Goal: Task Accomplishment & Management: Use online tool/utility

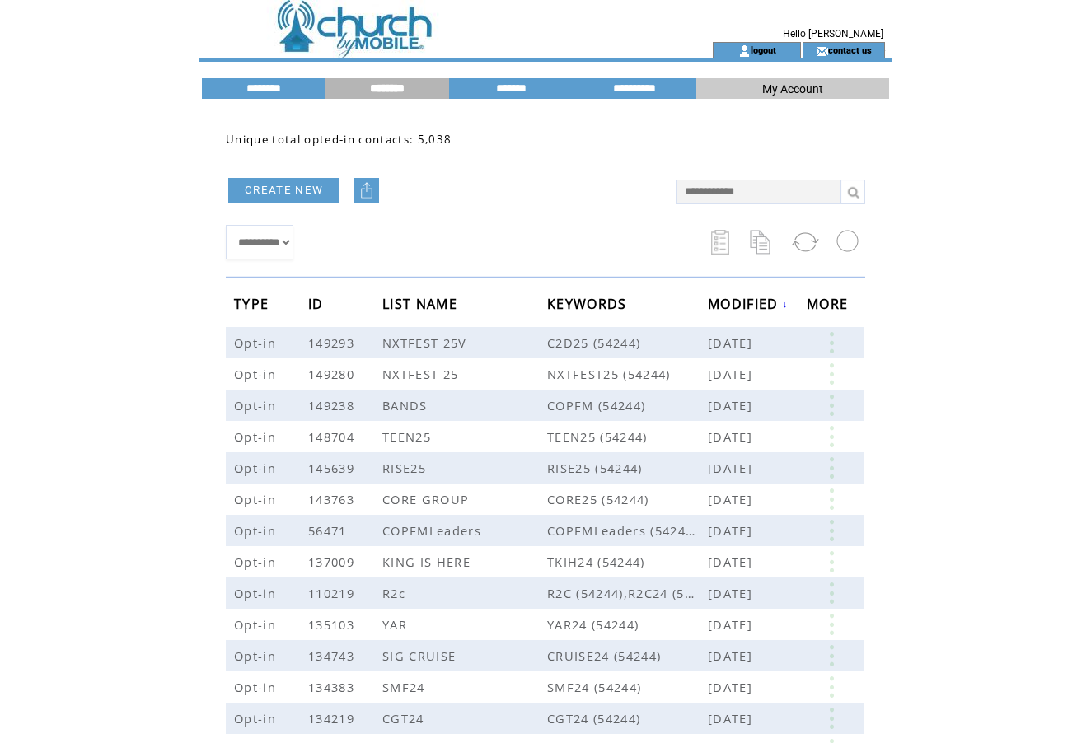
click at [357, 26] on td at bounding box center [427, 21] width 452 height 42
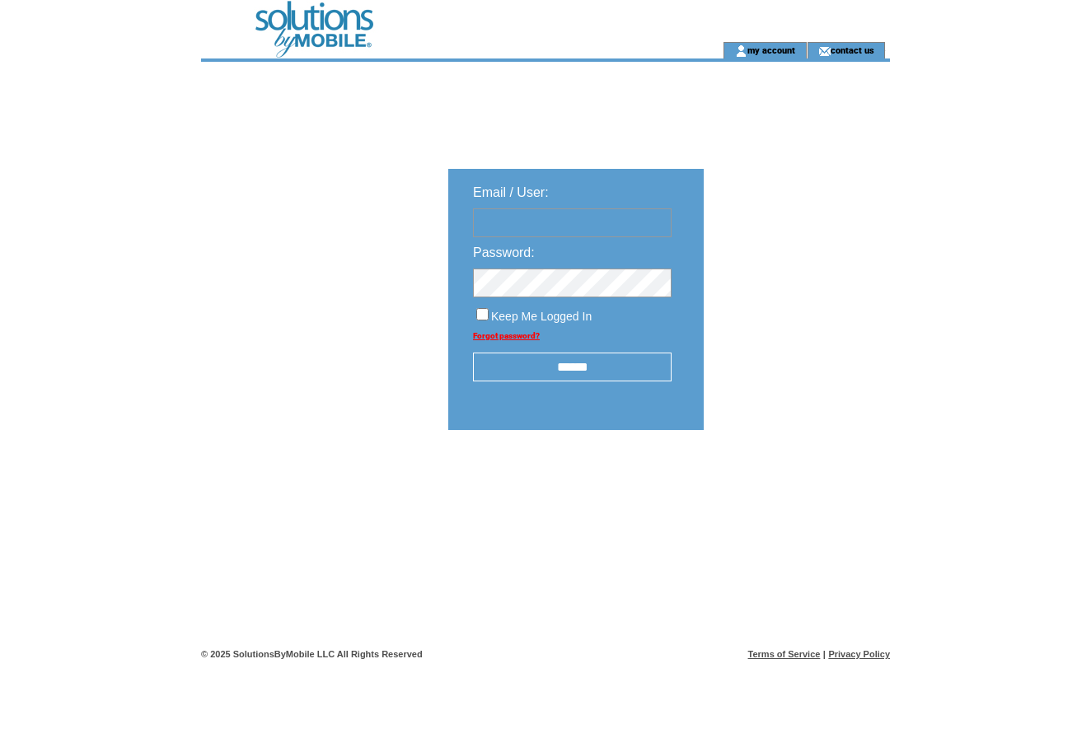
type input "**********"
click at [593, 365] on input "******" at bounding box center [572, 367] width 199 height 29
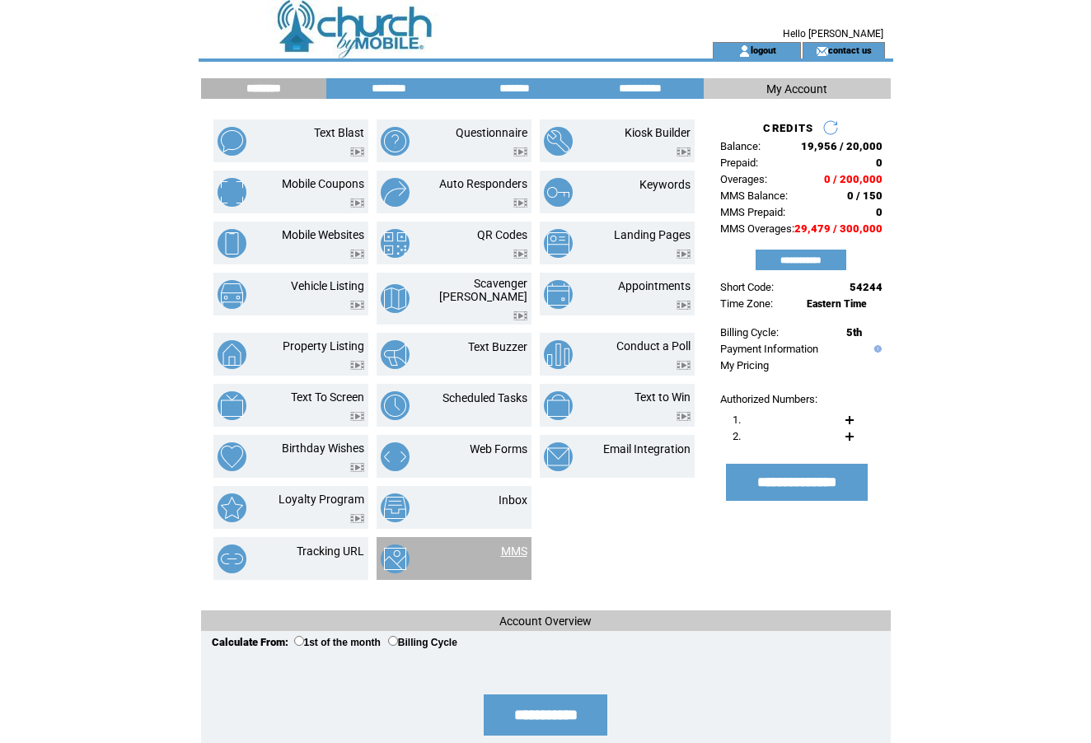
click at [512, 545] on link "MMS" at bounding box center [514, 551] width 26 height 13
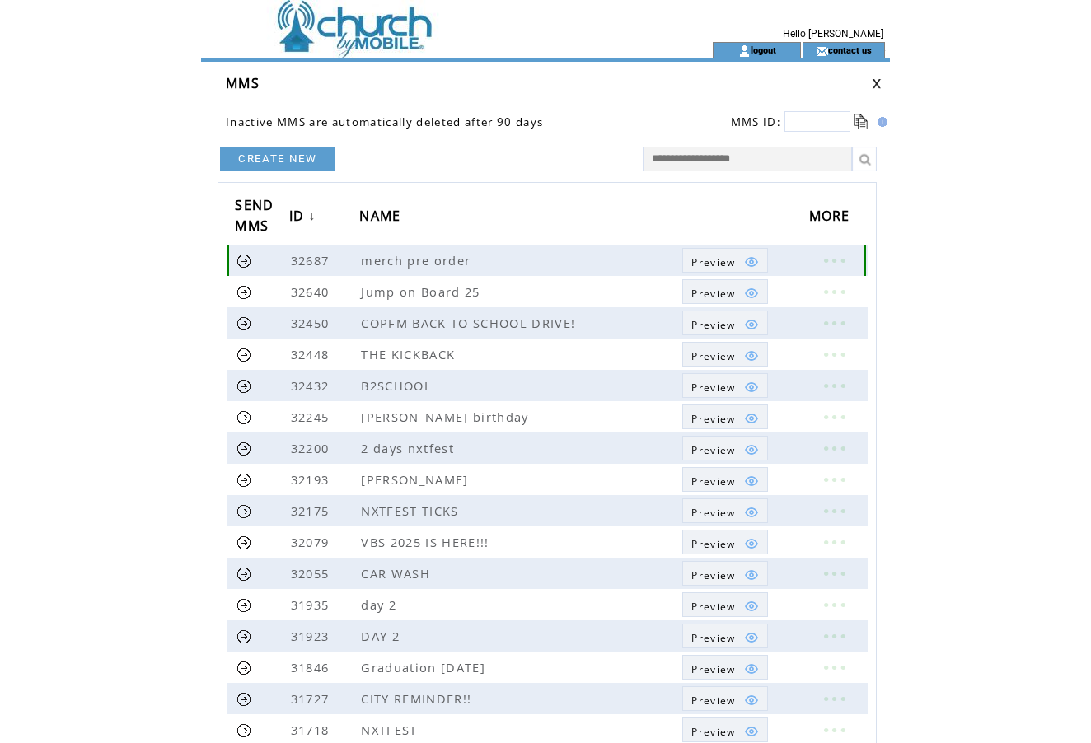
click at [244, 260] on link at bounding box center [244, 261] width 16 height 16
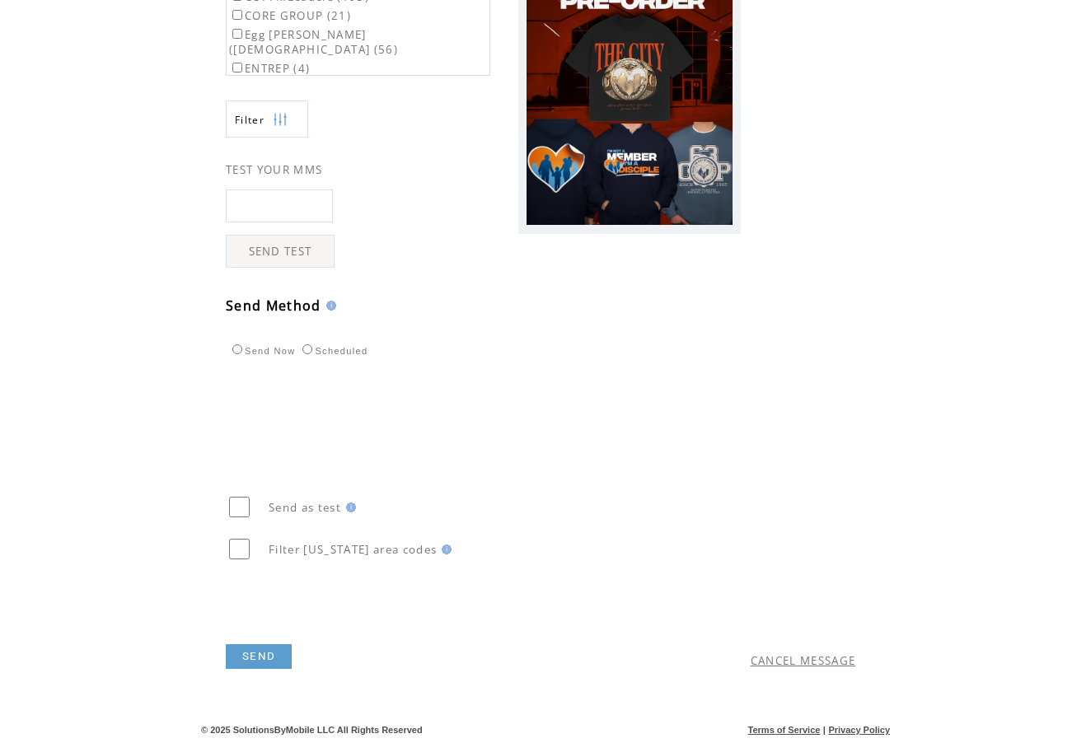
scroll to position [306, 0]
click at [267, 654] on link "SEND" at bounding box center [259, 656] width 66 height 25
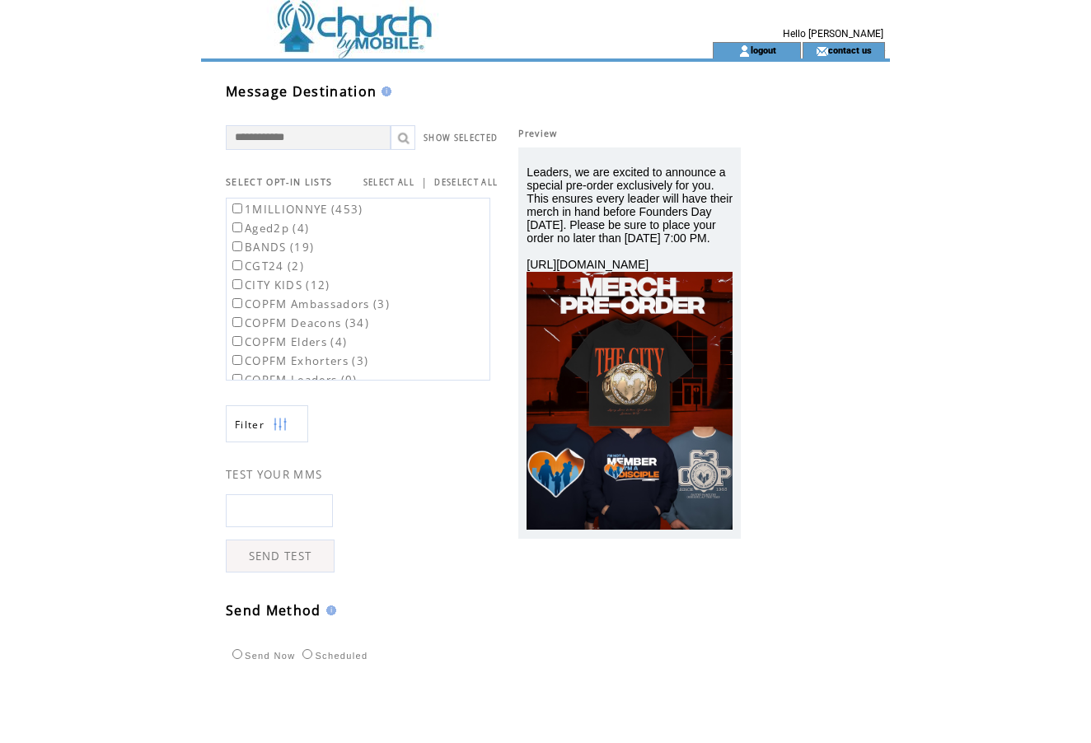
scroll to position [1, 0]
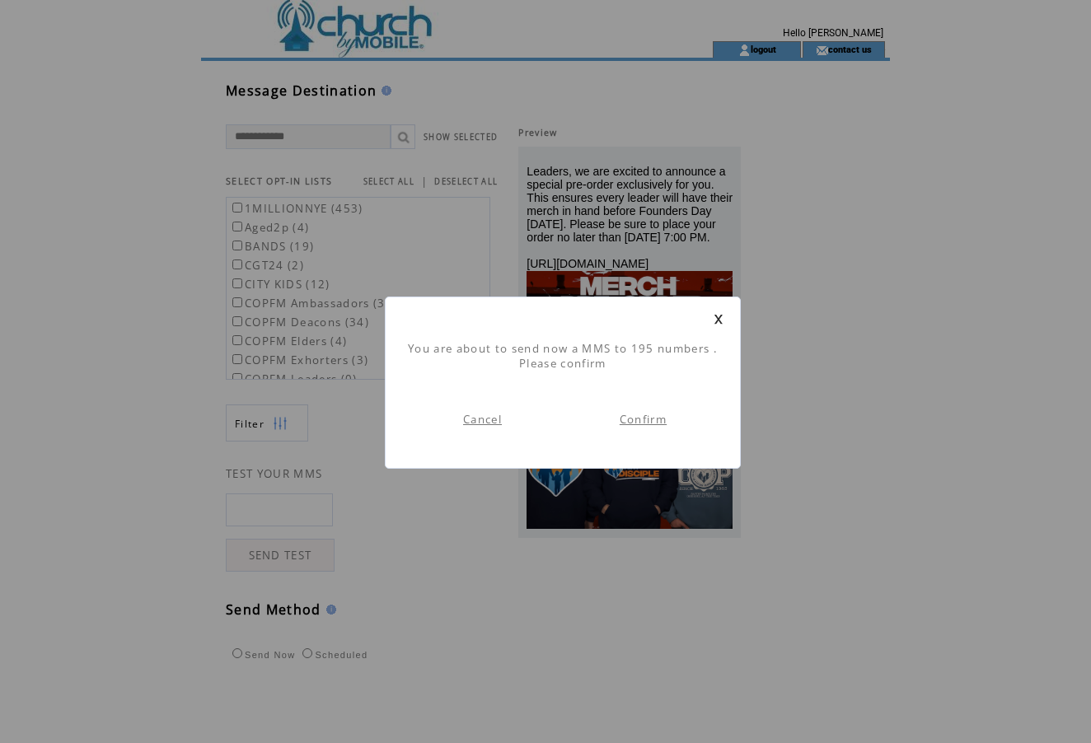
click at [653, 418] on link "Confirm" at bounding box center [642, 419] width 47 height 15
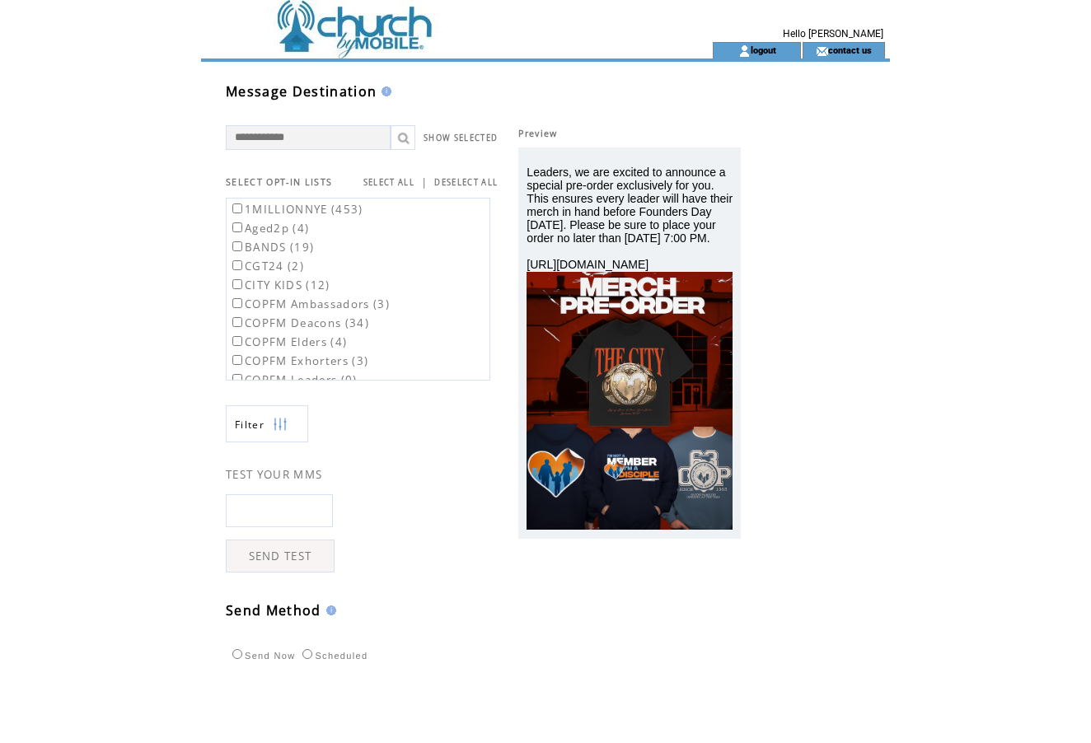
scroll to position [1, 0]
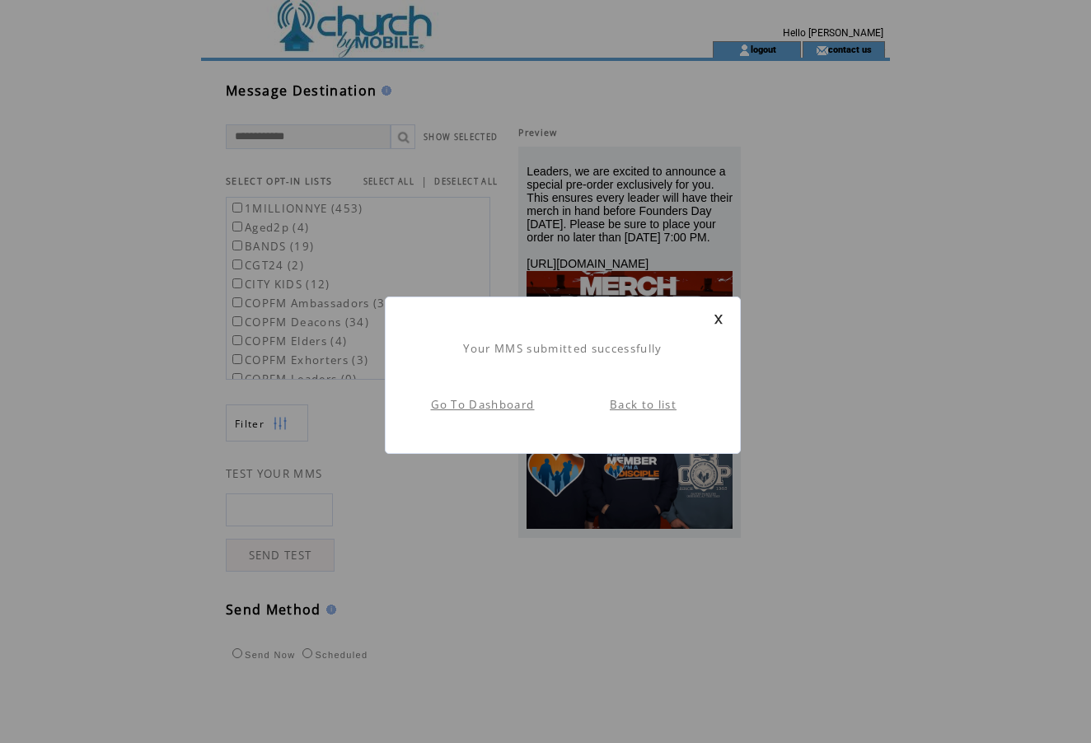
click at [721, 320] on link at bounding box center [718, 319] width 10 height 11
